Goal: Task Accomplishment & Management: Manage account settings

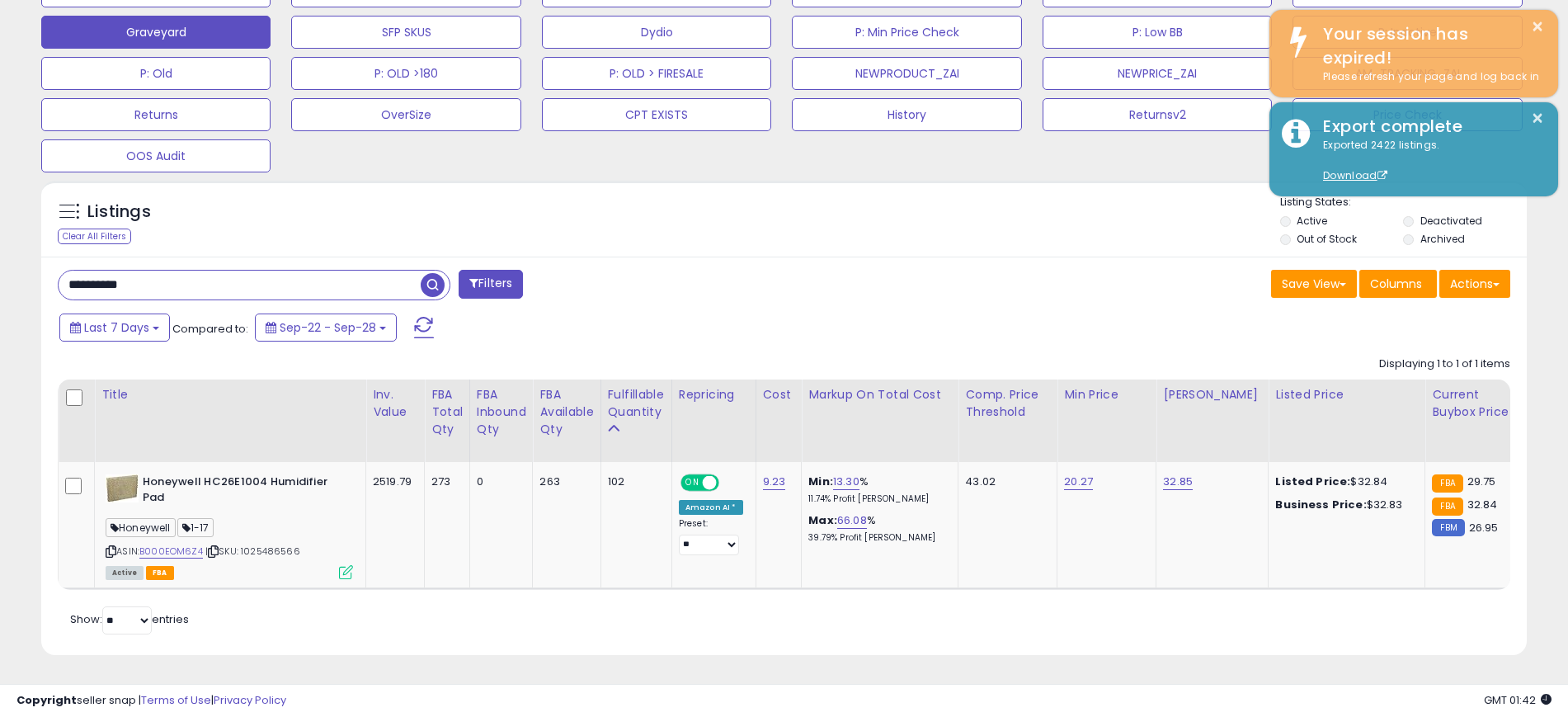
scroll to position [0, 722]
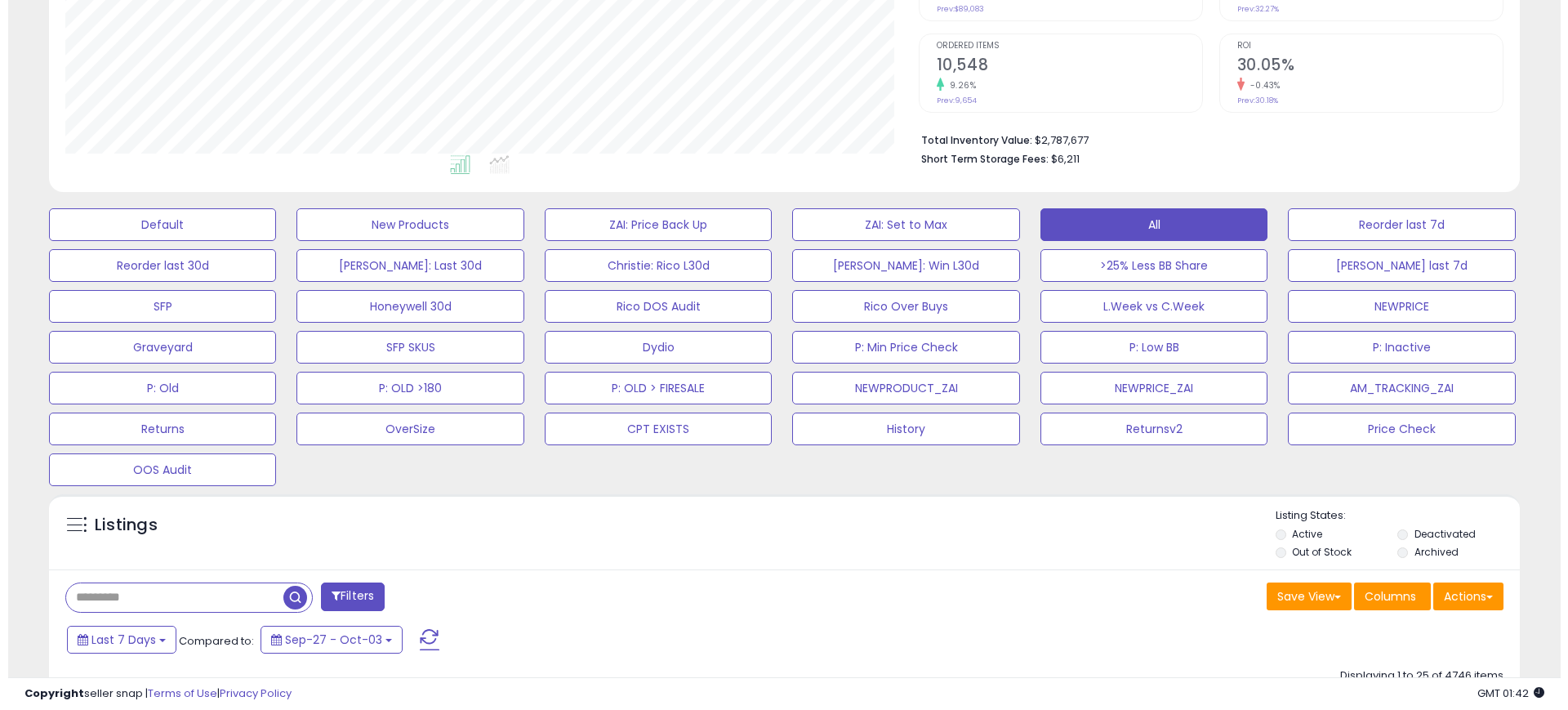
scroll to position [335, 853]
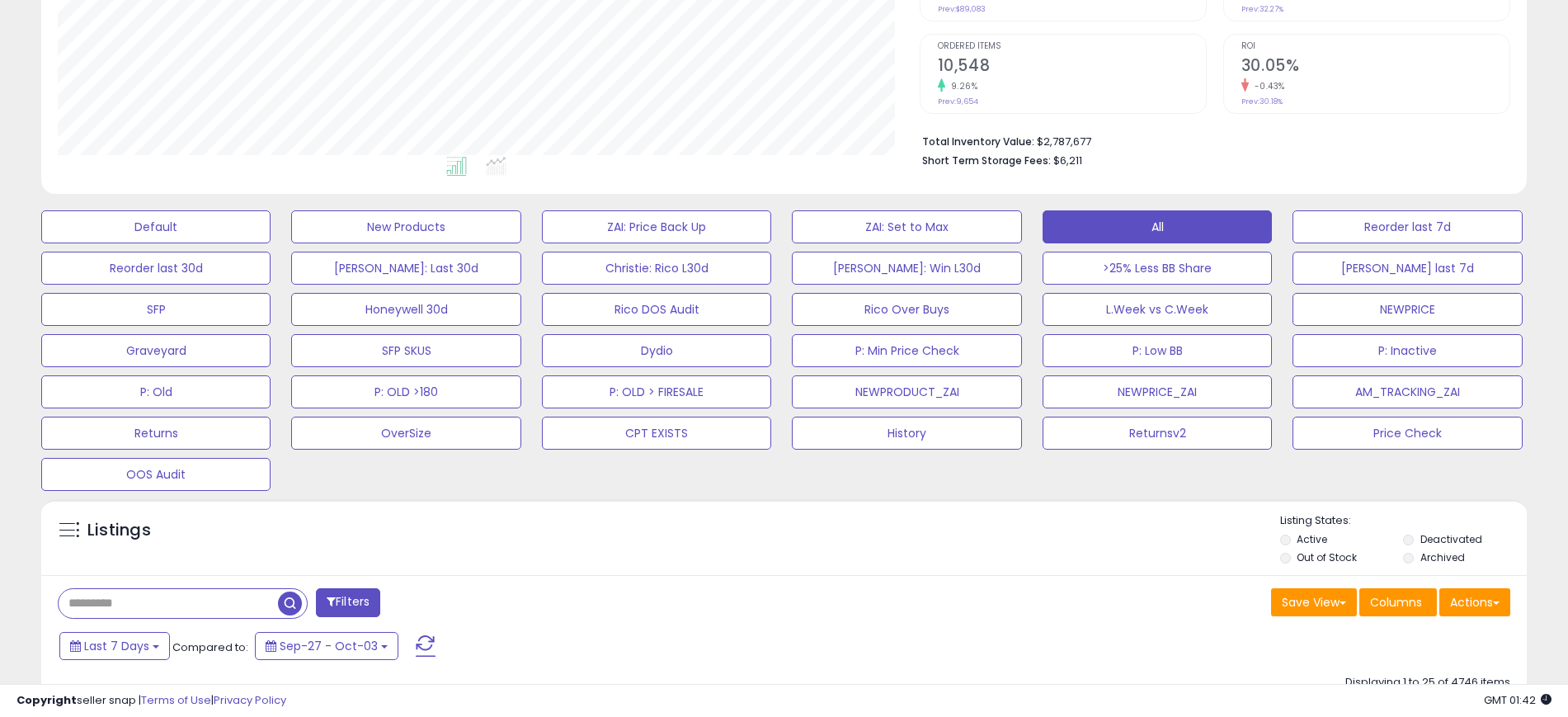
click at [1413, 566] on li "Archived" at bounding box center [1464, 559] width 121 height 18
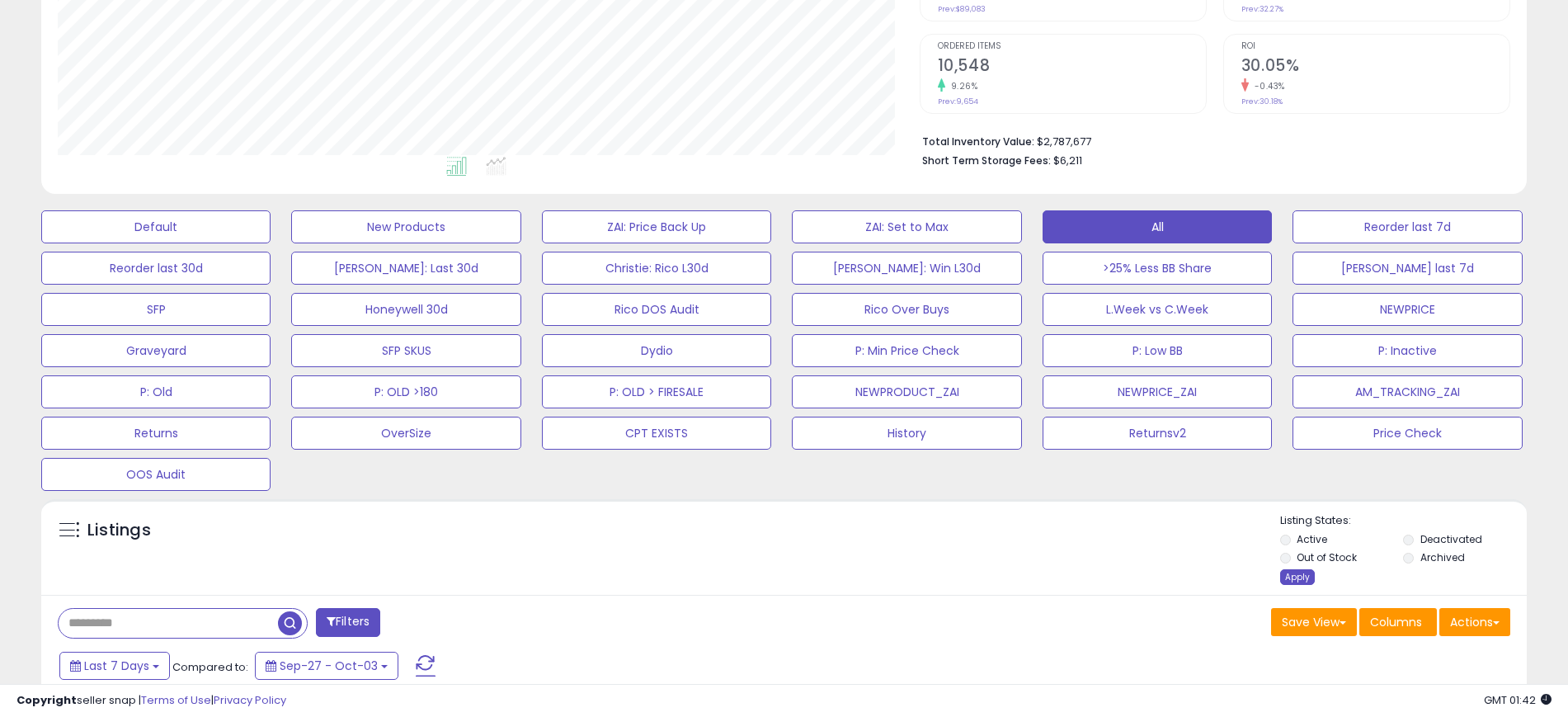
click at [1296, 579] on div "Apply" at bounding box center [1297, 577] width 35 height 15
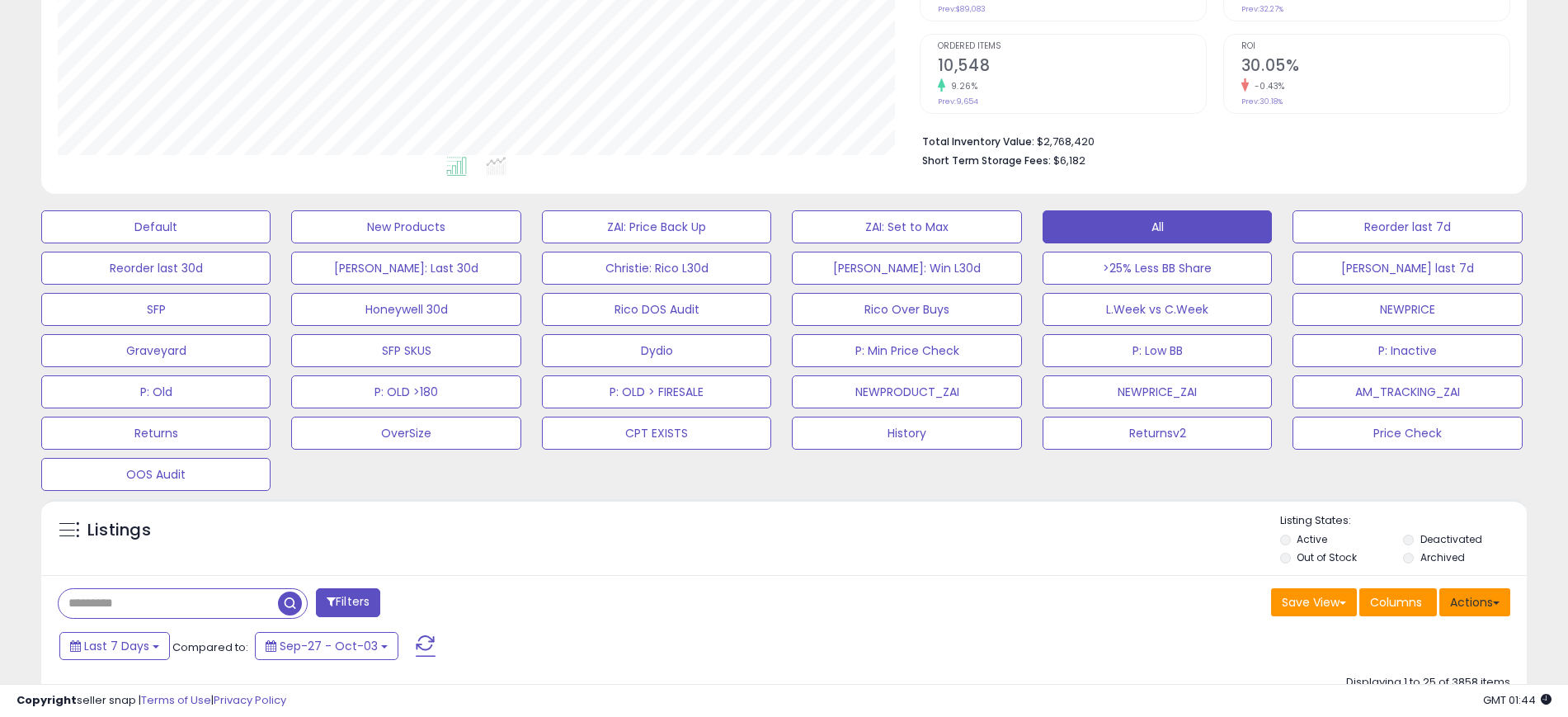
click at [1497, 591] on button "Actions" at bounding box center [1475, 602] width 71 height 28
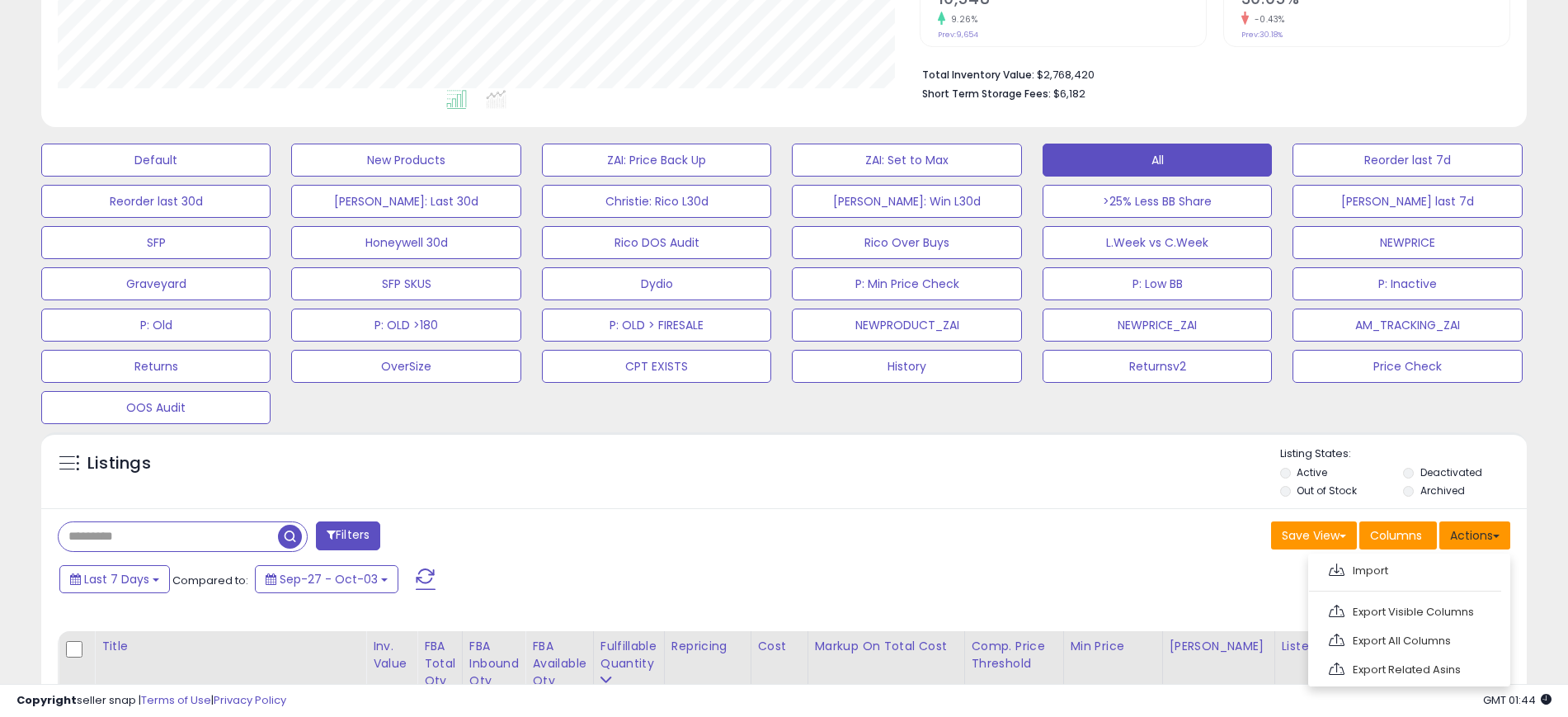
scroll to position [413, 0]
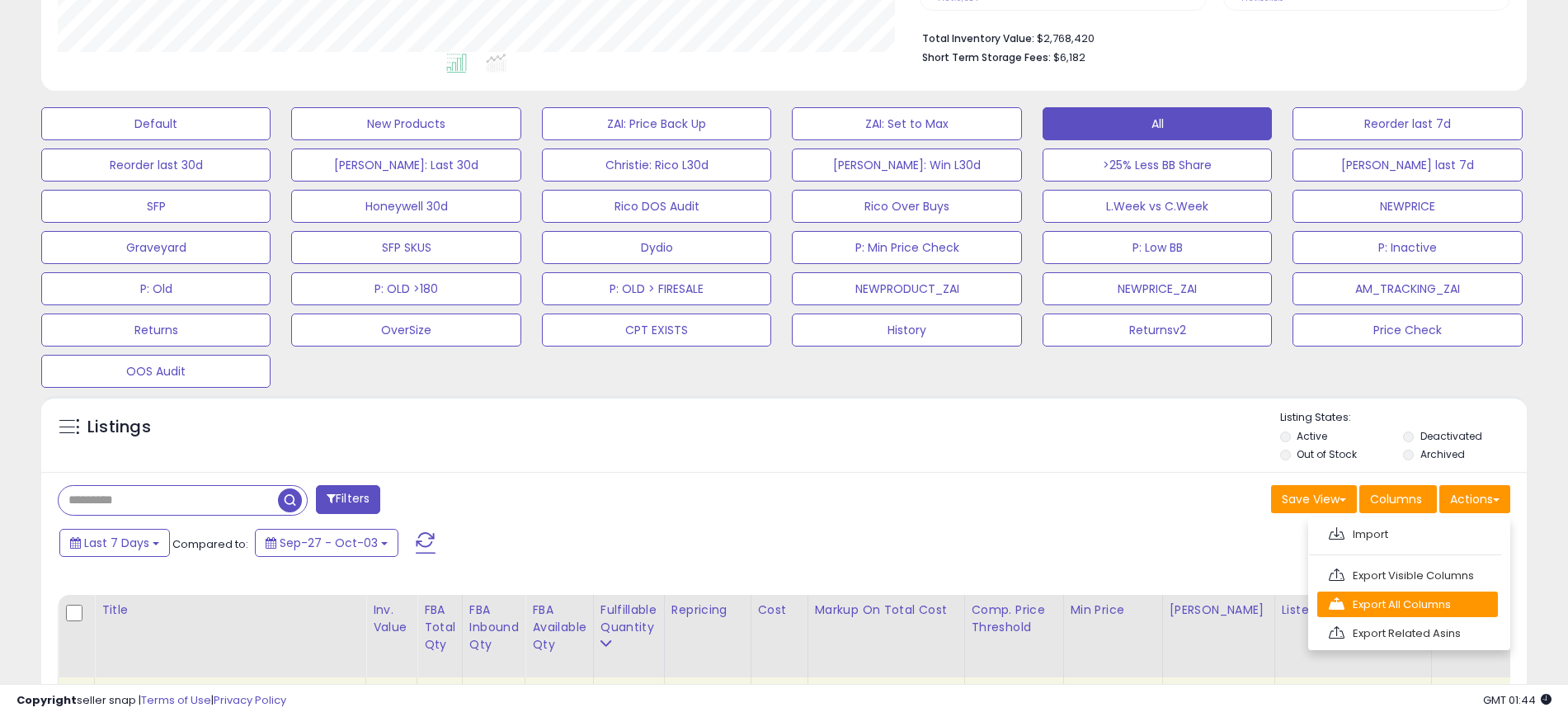
click at [1393, 601] on link "Export All Columns" at bounding box center [1407, 604] width 180 height 26
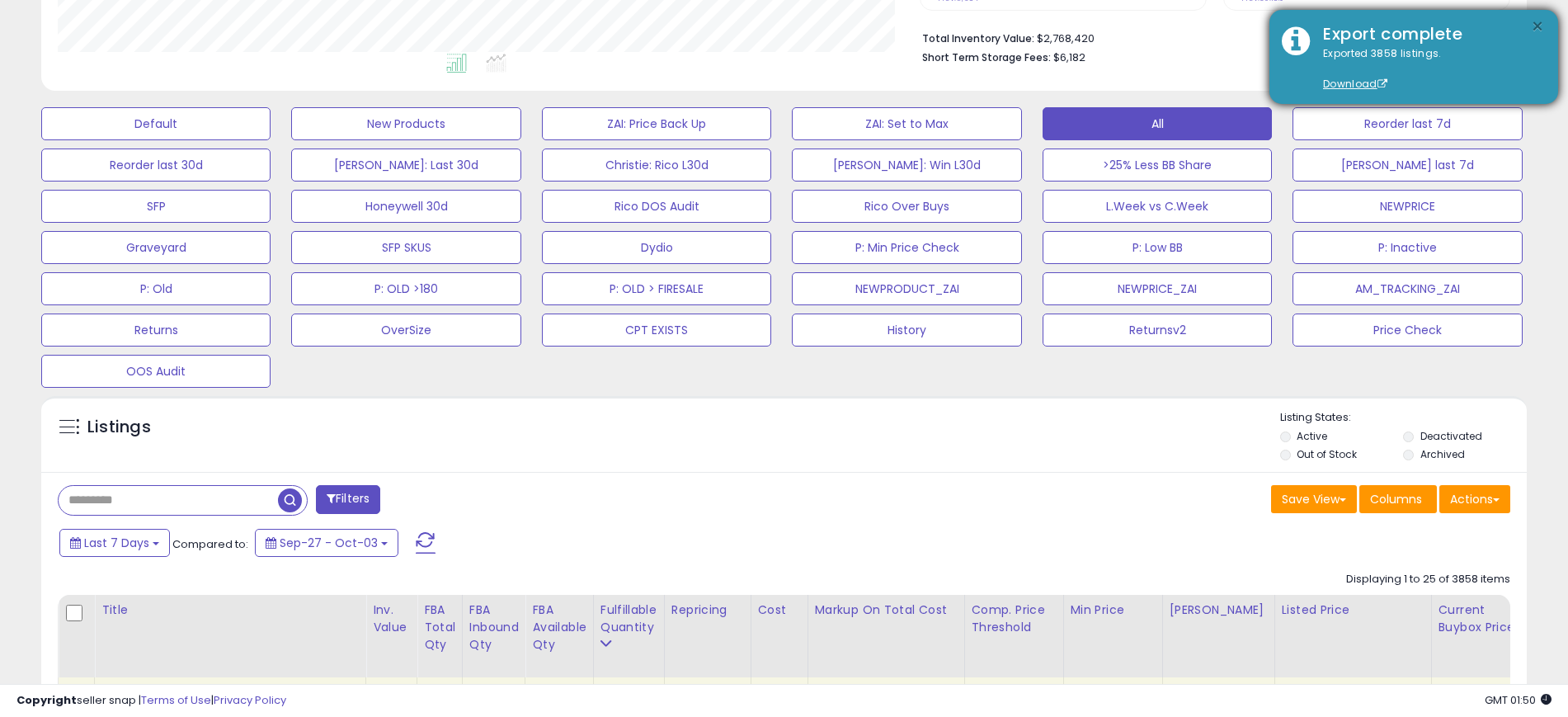
click at [1539, 23] on button "×" at bounding box center [1537, 26] width 13 height 21
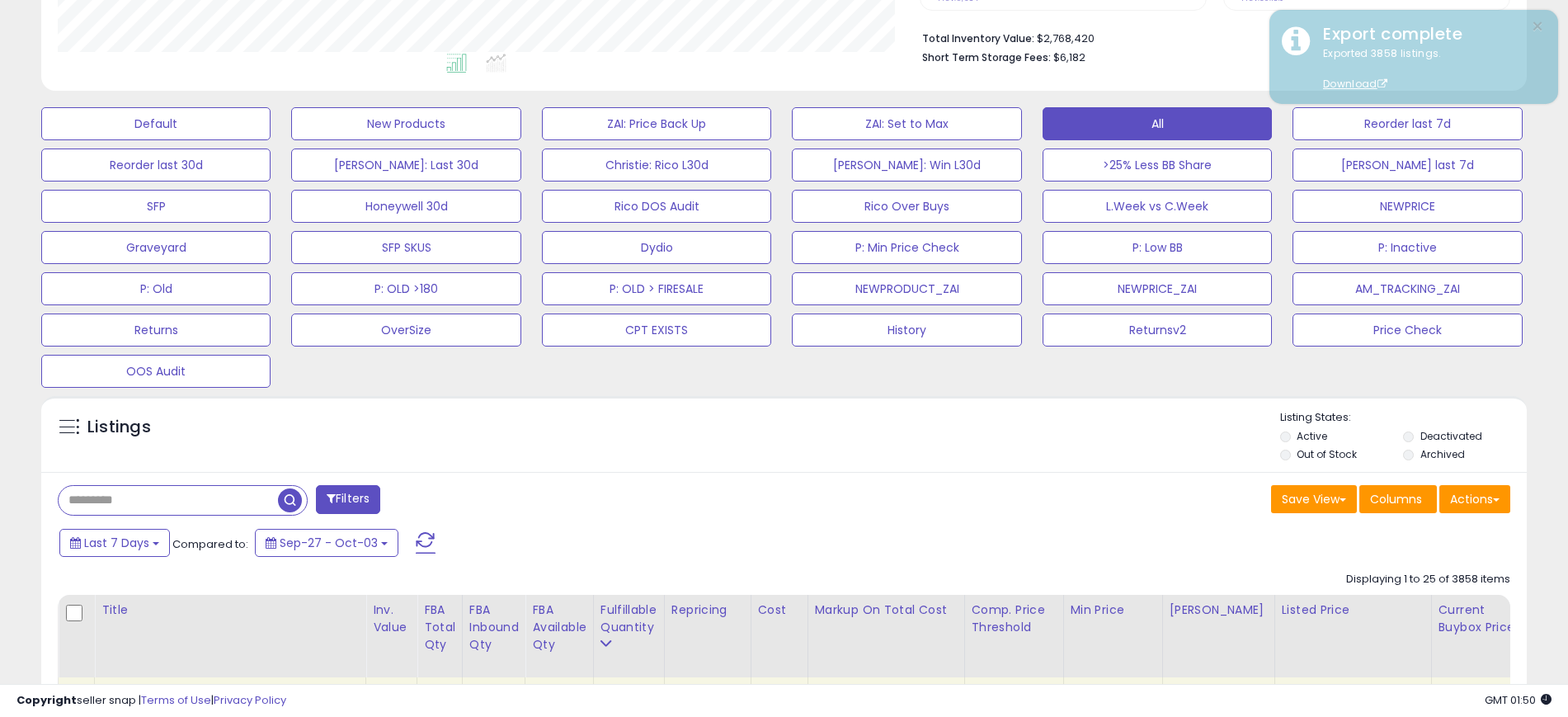
scroll to position [0, 0]
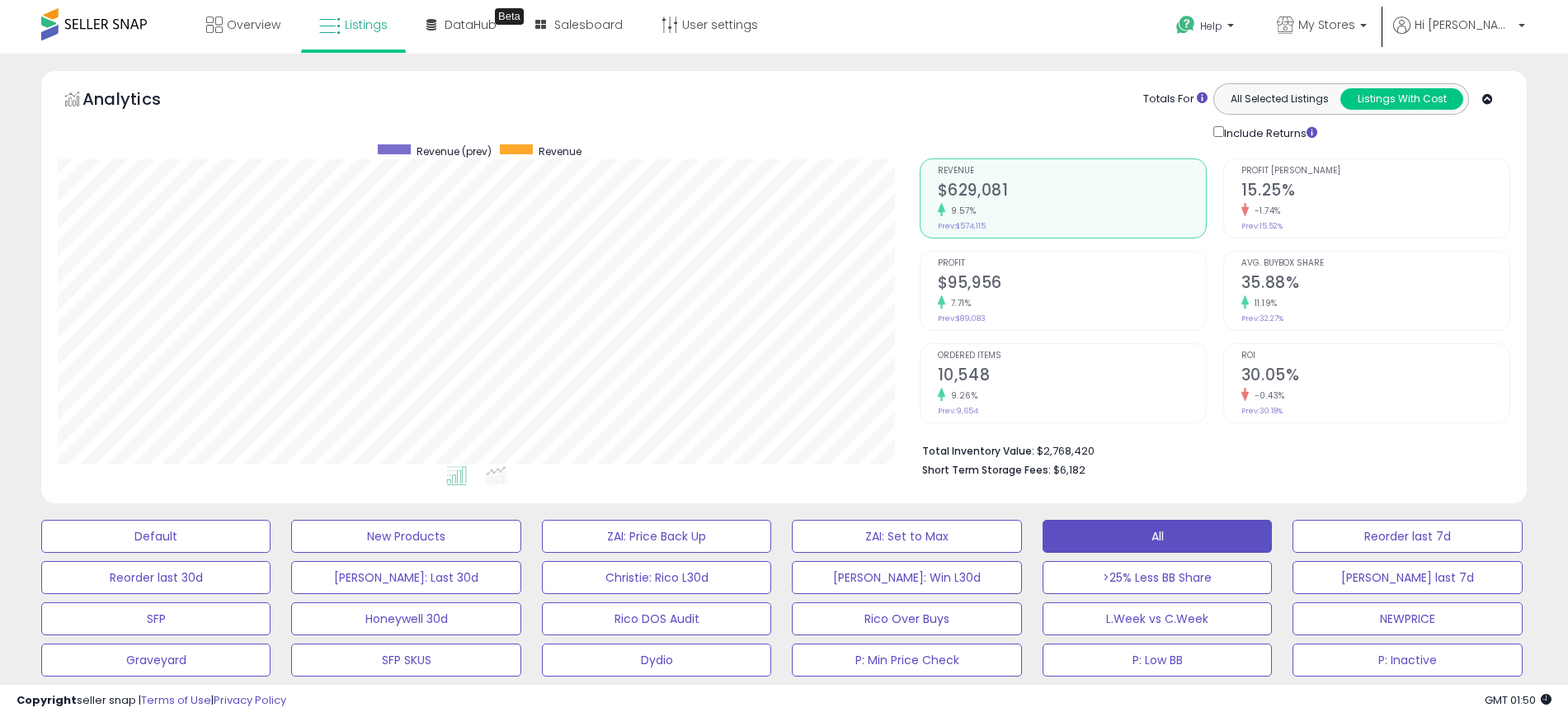
click at [1485, 13] on ul "Help Contact Support Search Knowledge Hub Request a Feature API Documentation H…" at bounding box center [1344, 26] width 373 height 54
click at [1489, 37] on link "Hi [PERSON_NAME]" at bounding box center [1459, 34] width 132 height 37
click at [1295, 32] on icon at bounding box center [1286, 25] width 17 height 17
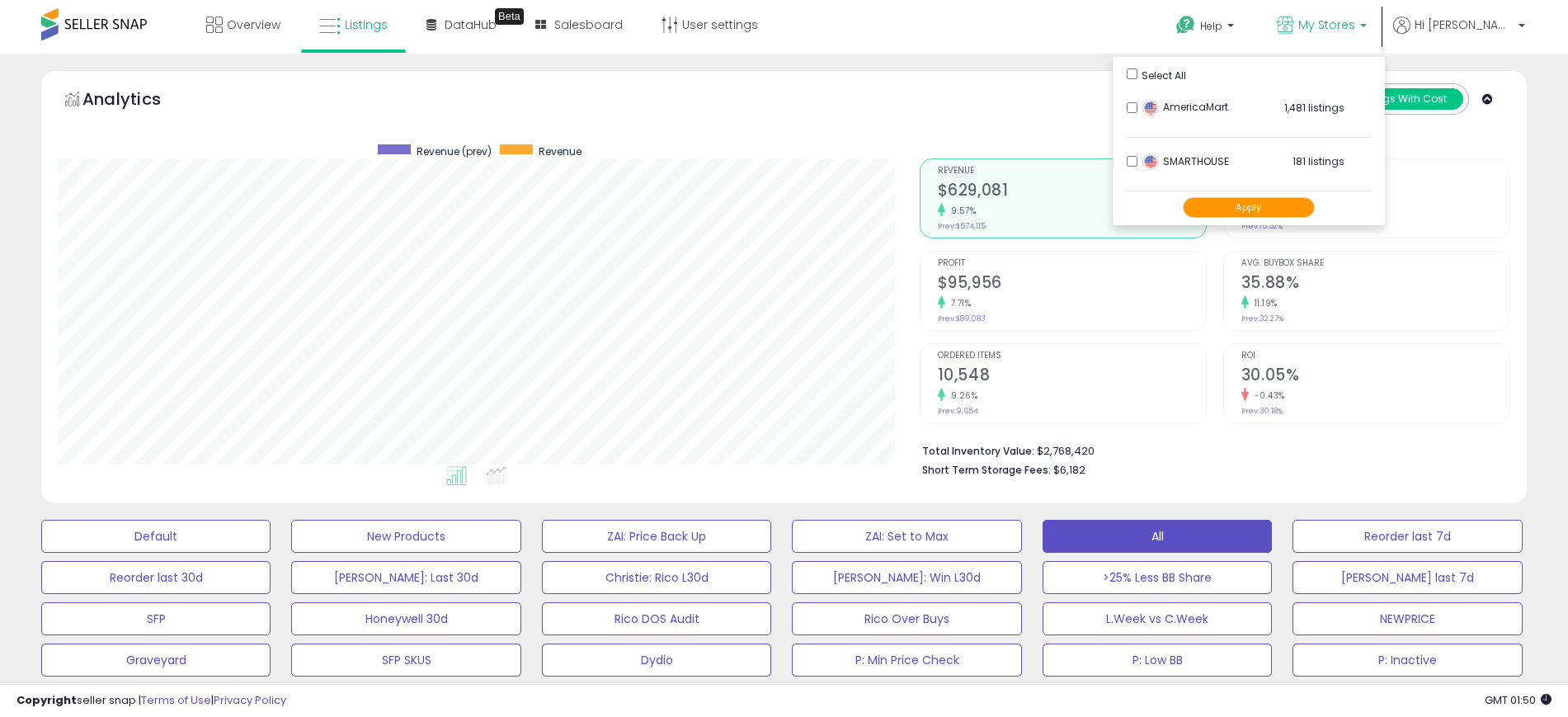
click at [1269, 209] on button "Apply" at bounding box center [1249, 208] width 132 height 21
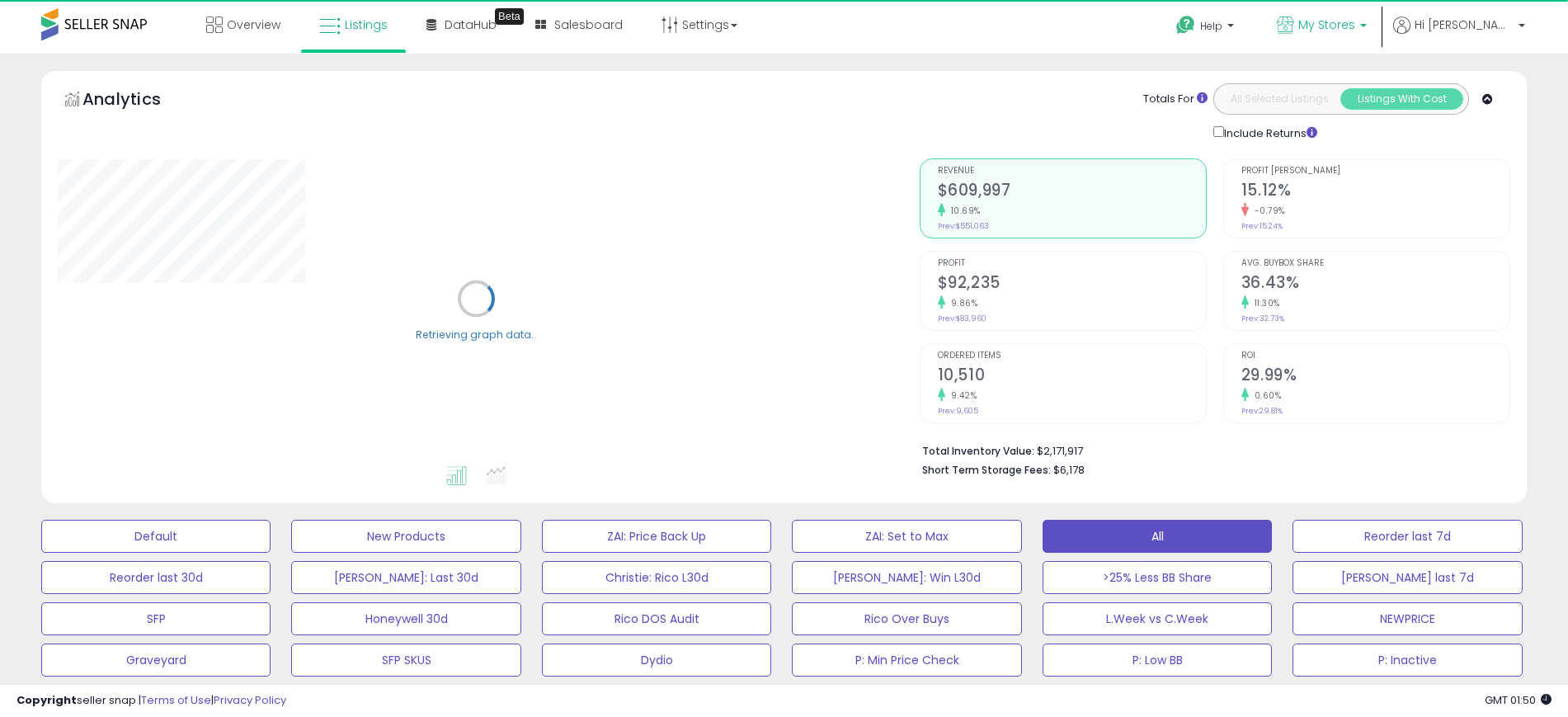
click at [1355, 18] on span "My Stores" at bounding box center [1327, 24] width 57 height 16
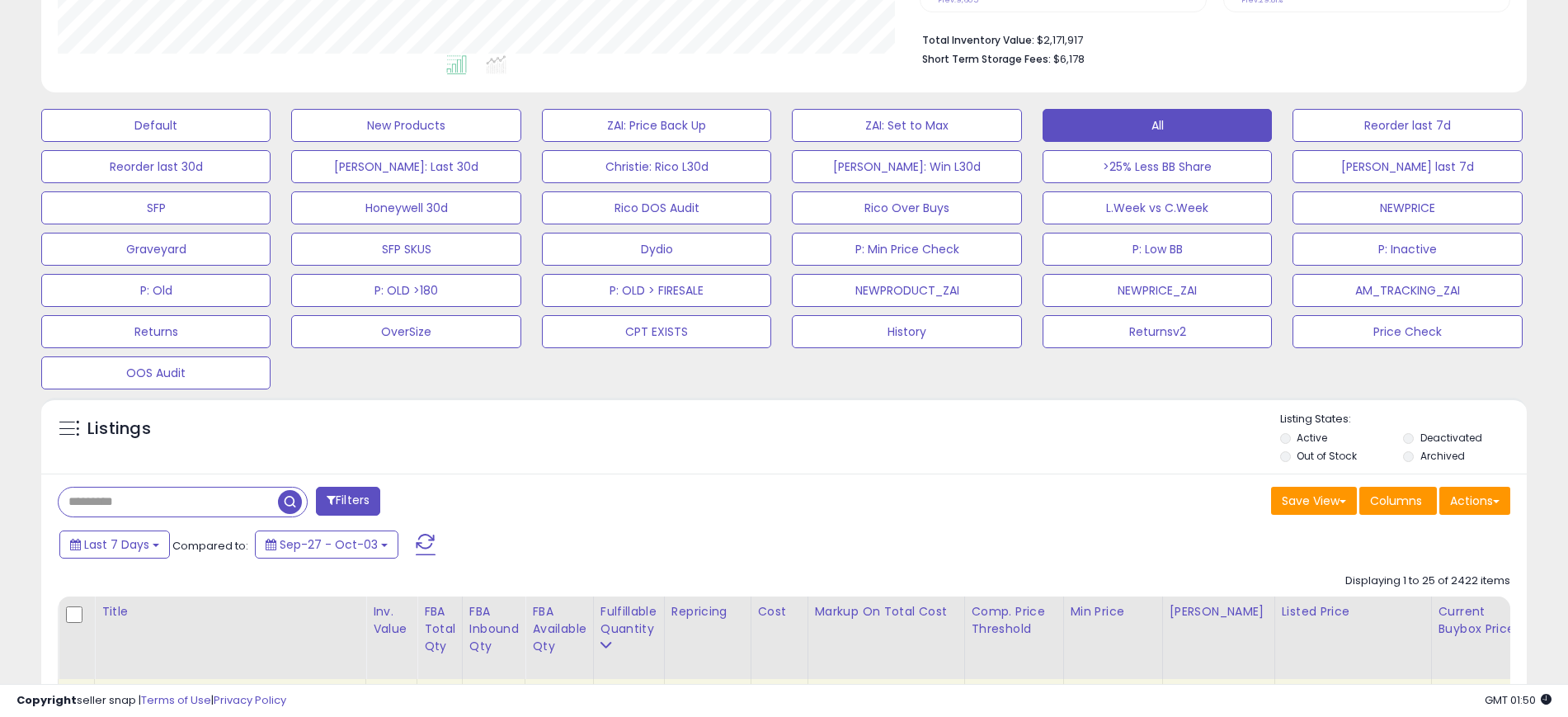
scroll to position [413, 0]
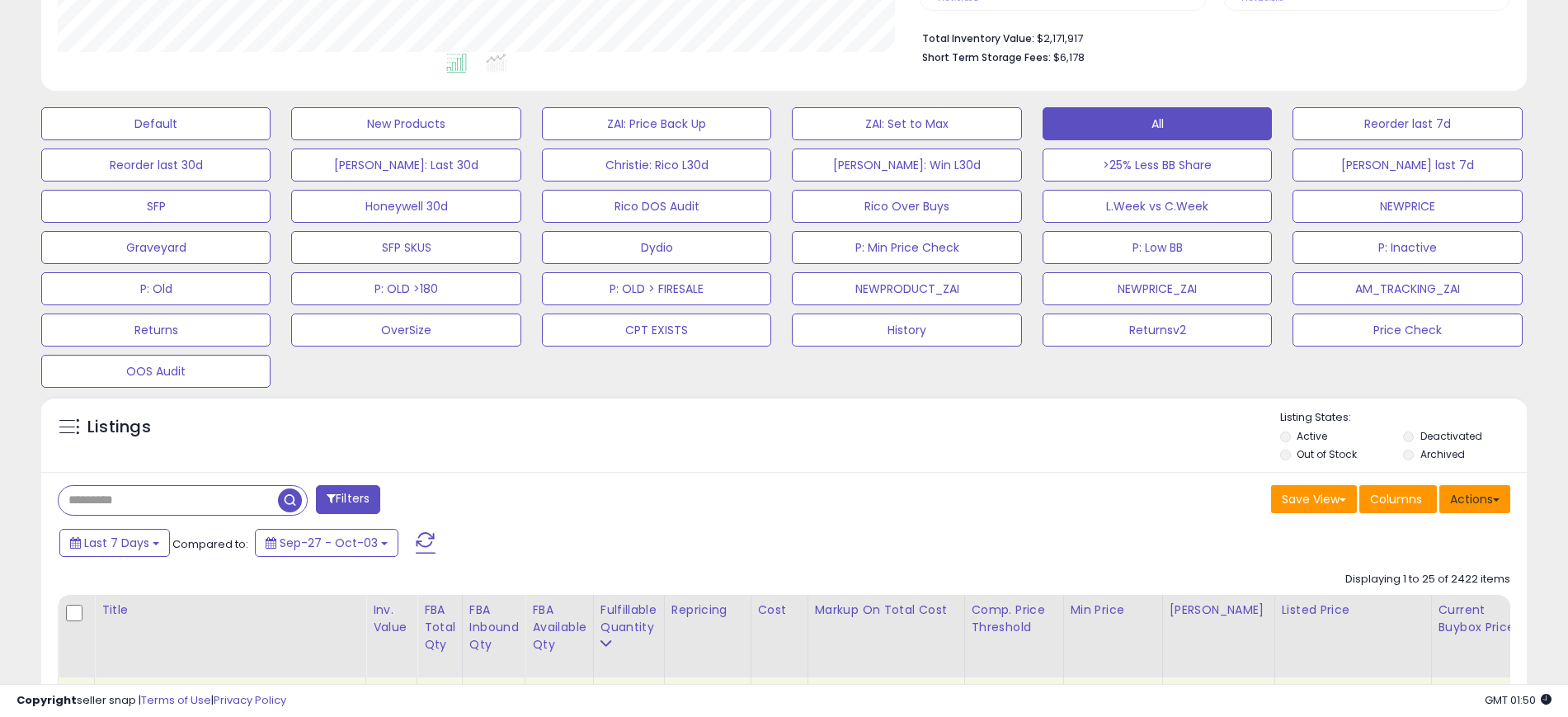
click at [1478, 497] on button "Actions" at bounding box center [1475, 499] width 71 height 28
click at [1378, 604] on link "Export All Columns" at bounding box center [1407, 604] width 180 height 26
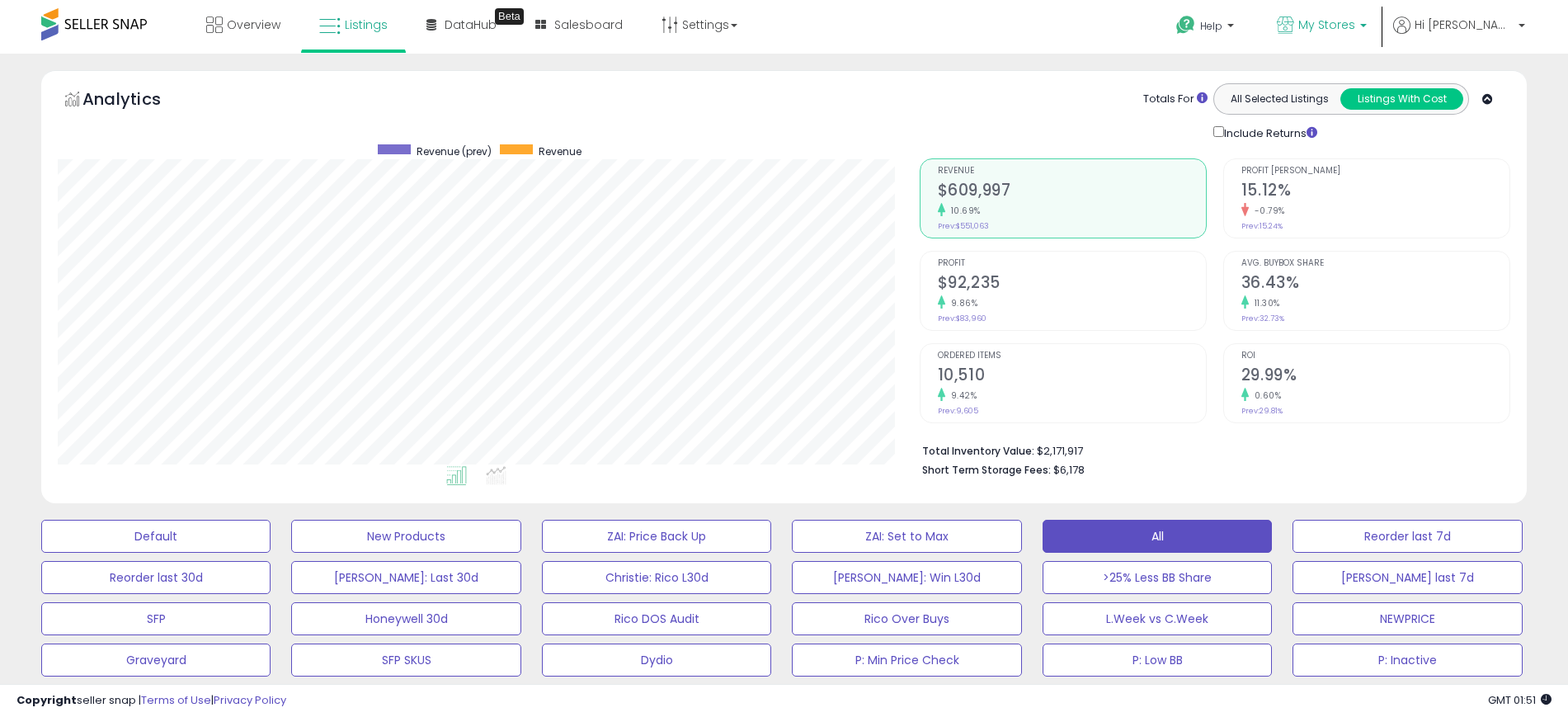
click at [1355, 26] on span "My Stores" at bounding box center [1327, 24] width 57 height 16
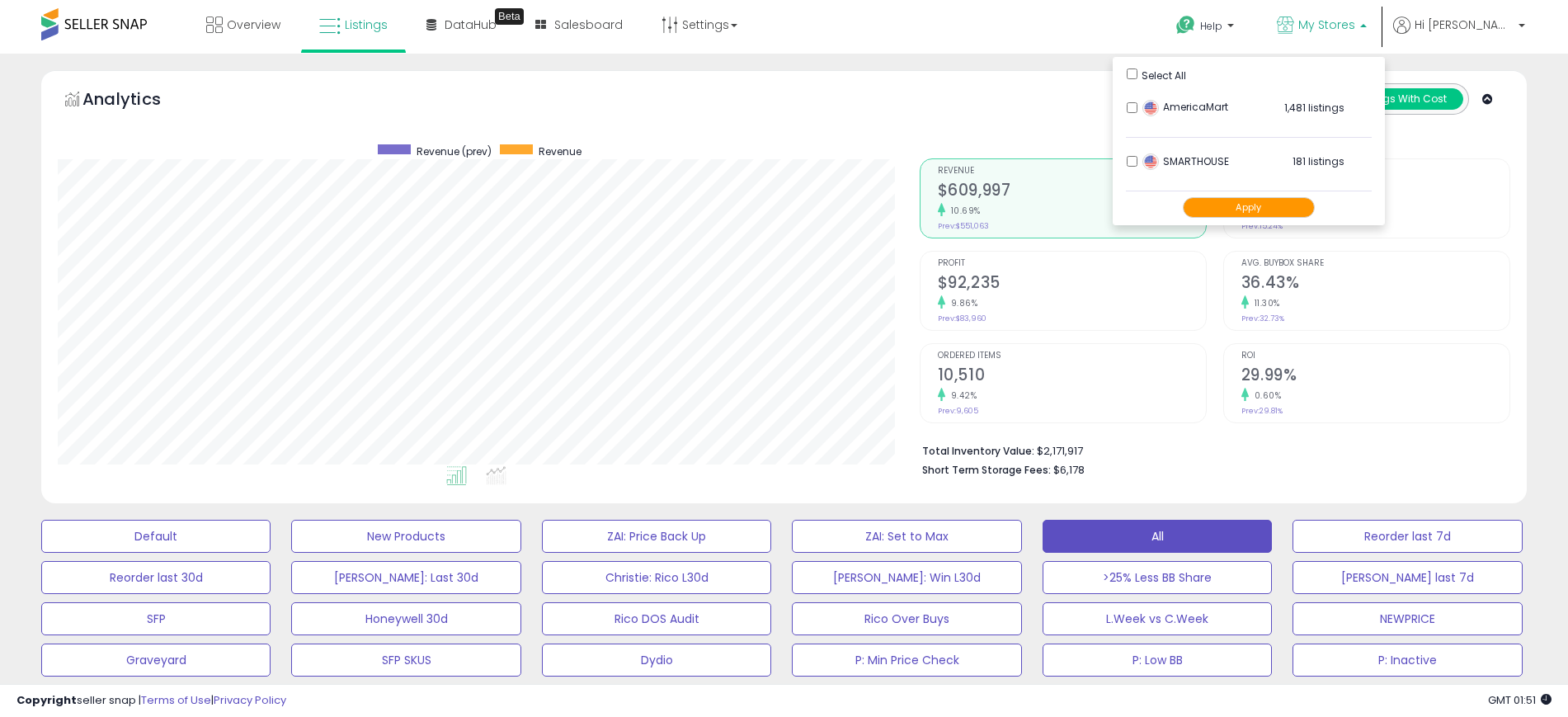
click at [1532, 230] on div "Analytics Totals For All Selected Listings Listings With Cost Include Returns" at bounding box center [784, 291] width 1511 height 442
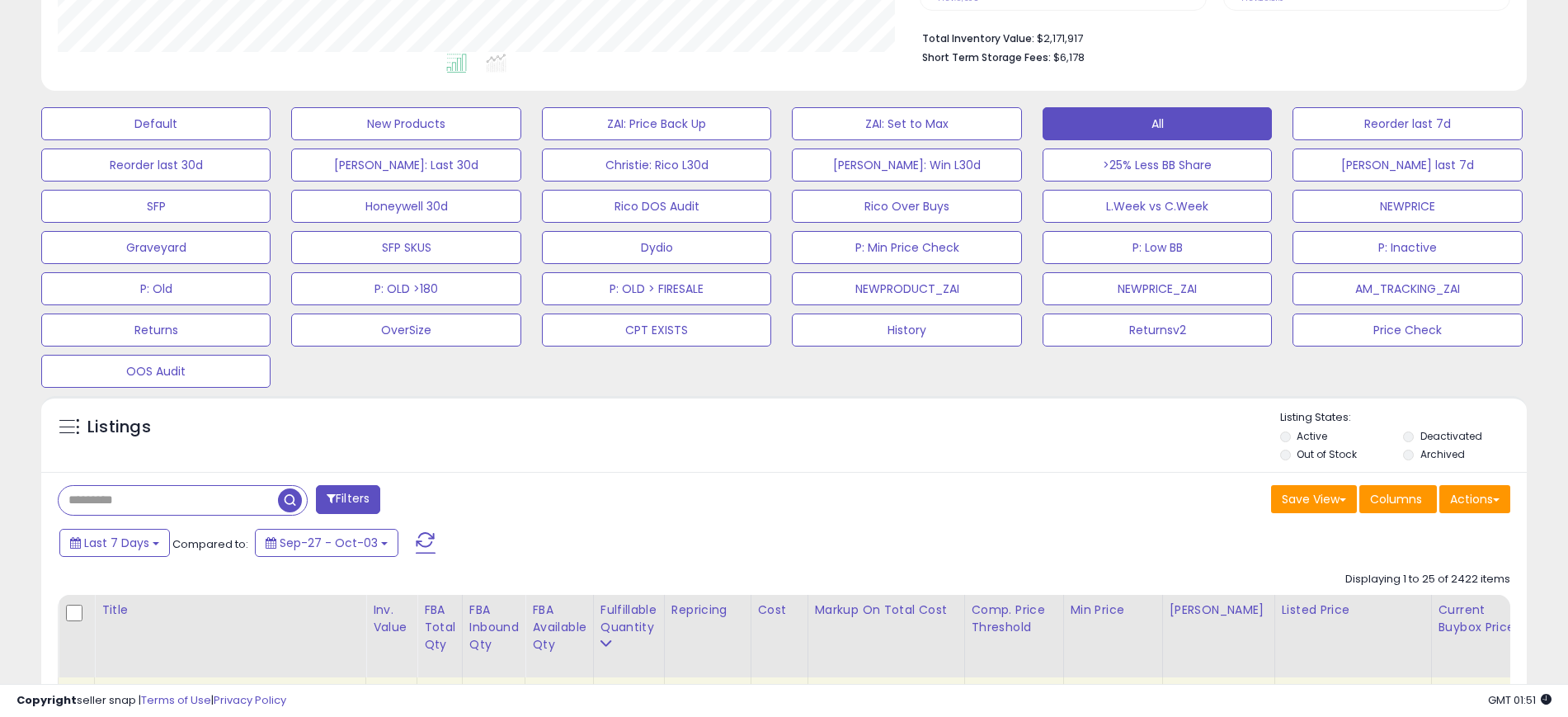
scroll to position [515, 0]
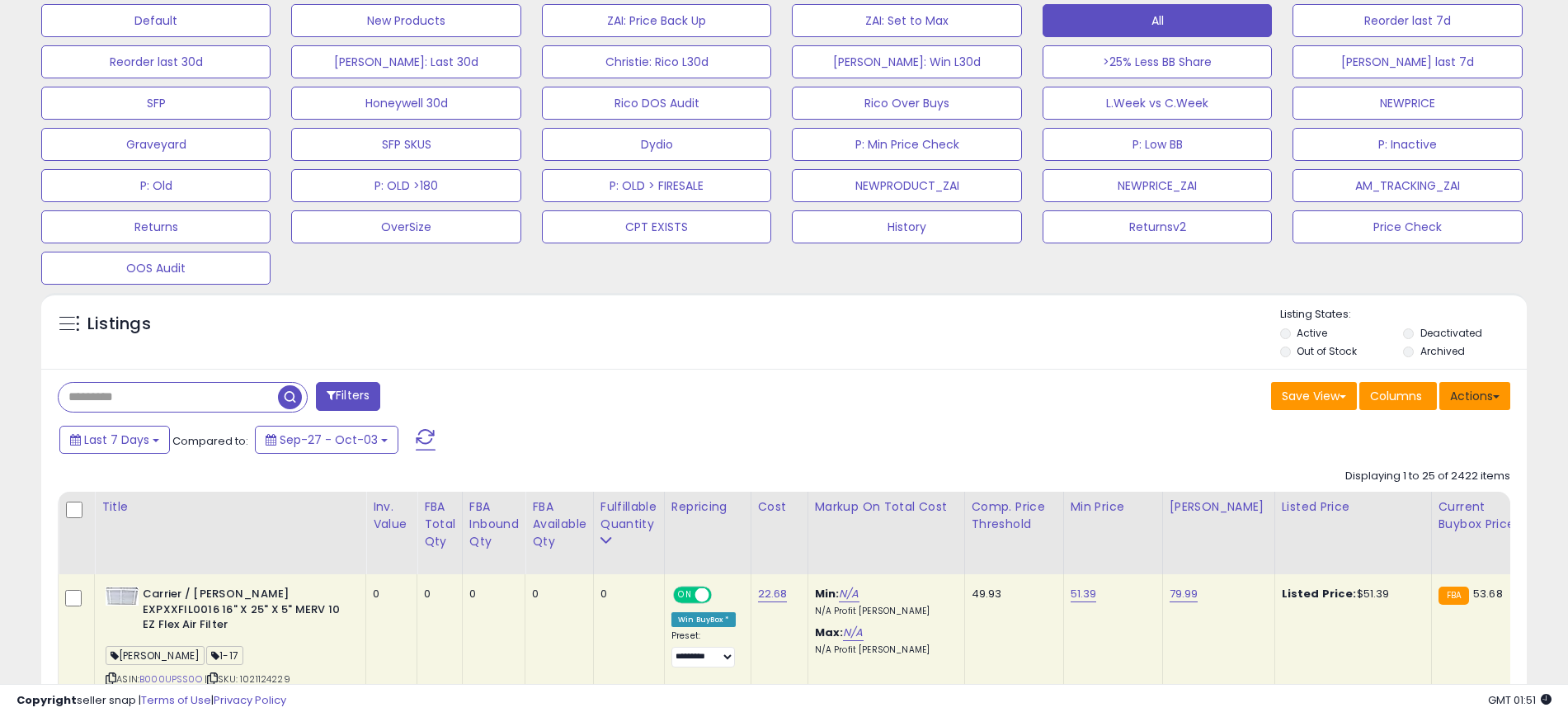
click at [1478, 396] on button "Actions" at bounding box center [1475, 396] width 71 height 28
click at [1392, 496] on link "Export All Columns" at bounding box center [1407, 502] width 180 height 26
